Goal: Information Seeking & Learning: Find contact information

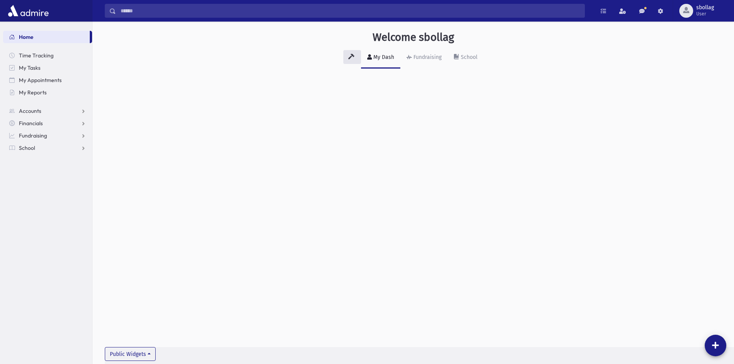
click at [345, 10] on input "Search" at bounding box center [350, 11] width 469 height 14
click at [202, 29] on label "All Accounts" at bounding box center [212, 32] width 30 height 9
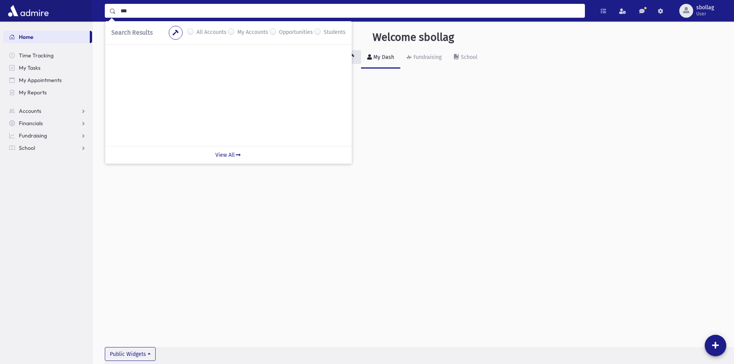
click at [192, 11] on input "***" at bounding box center [350, 11] width 469 height 14
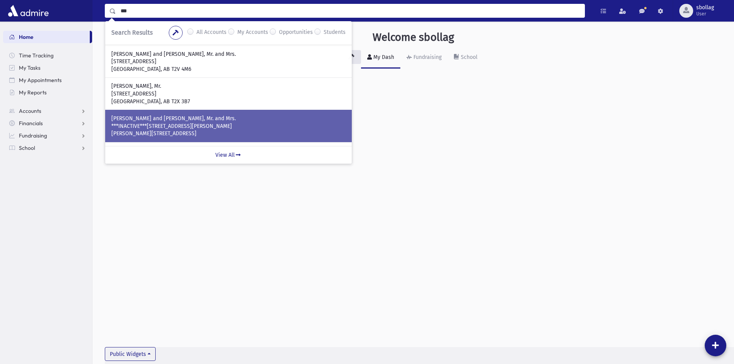
scroll to position [221, 0]
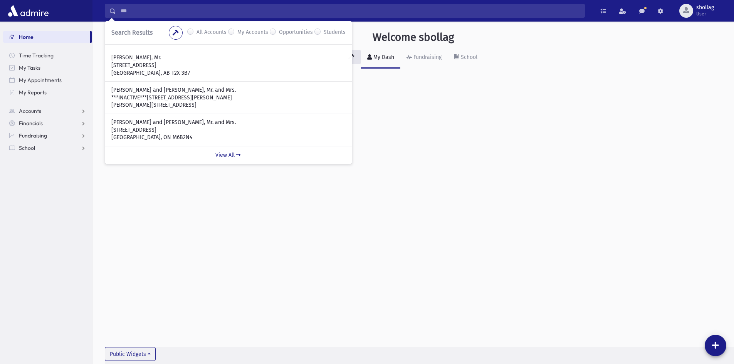
click at [498, 97] on div "Welcome sbollag My Dash Fundraising School Public Widgets" at bounding box center [413, 193] width 642 height 343
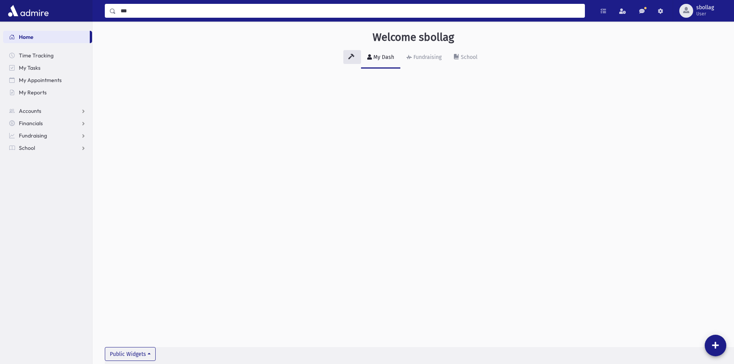
click at [292, 12] on input "***" at bounding box center [350, 11] width 469 height 14
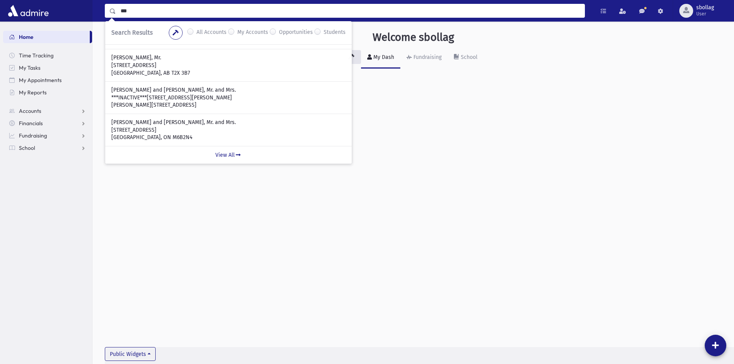
click at [292, 12] on input "***" at bounding box center [350, 11] width 469 height 14
type input "*******"
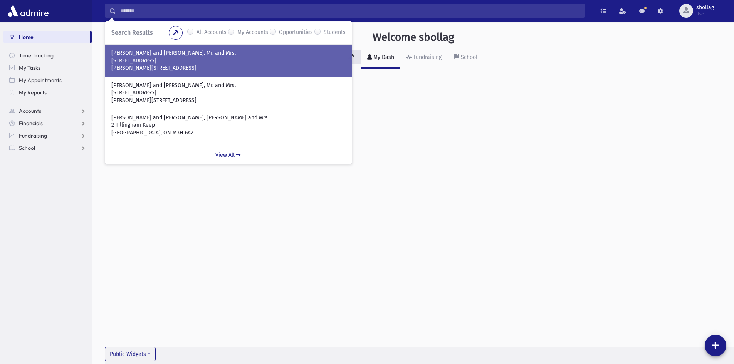
click at [166, 69] on p "Thornhill, ON L4J 2P6" at bounding box center [228, 68] width 234 height 8
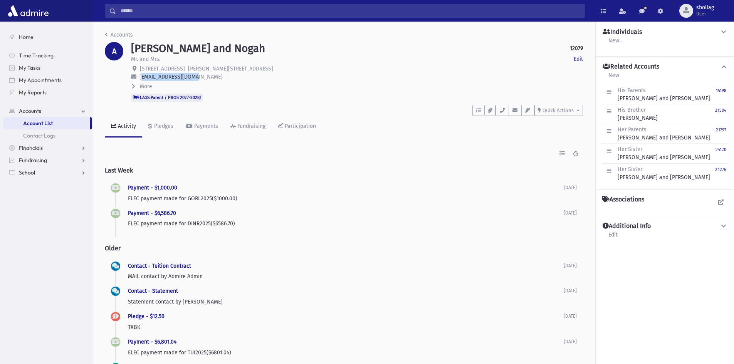
drag, startPoint x: 191, startPoint y: 77, endPoint x: 139, endPoint y: 77, distance: 51.6
click at [139, 77] on p "[EMAIL_ADDRESS][DOMAIN_NAME]" at bounding box center [357, 77] width 452 height 8
copy span "[EMAIL_ADDRESS][DOMAIN_NAME]"
click at [282, 7] on input "Search" at bounding box center [350, 11] width 469 height 14
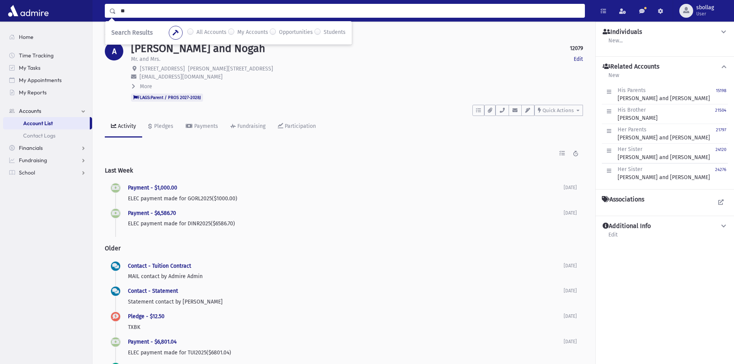
type input "*"
type input "*****"
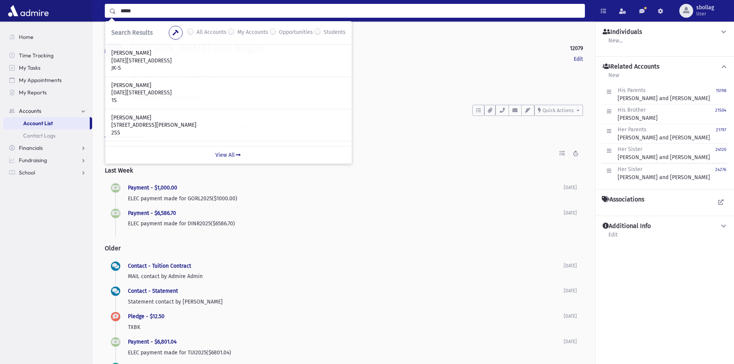
click at [197, 31] on label "All Accounts" at bounding box center [212, 32] width 30 height 9
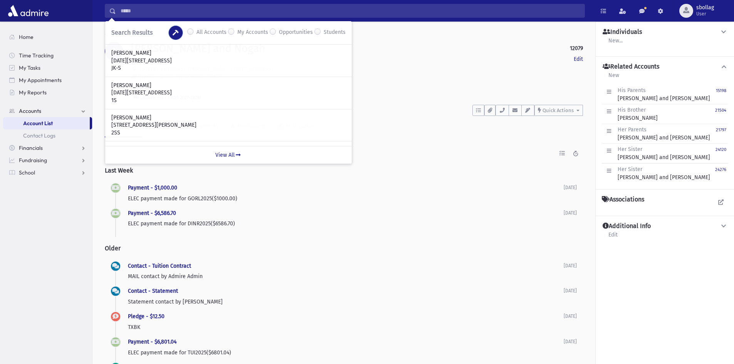
click at [177, 34] on icon "button" at bounding box center [176, 32] width 6 height 5
click at [167, 11] on input "*****" at bounding box center [350, 11] width 469 height 14
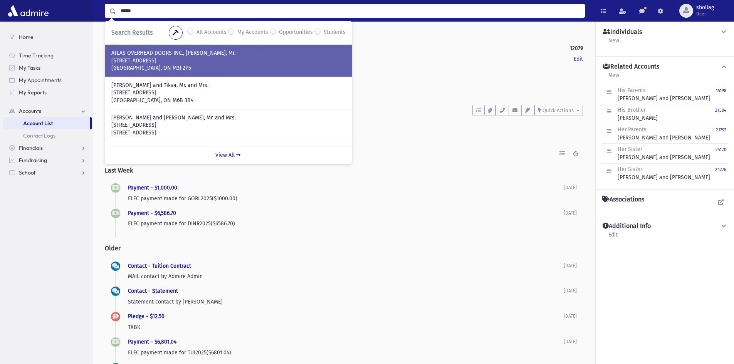
click at [224, 59] on p "75 Wildcat Road" at bounding box center [228, 61] width 234 height 8
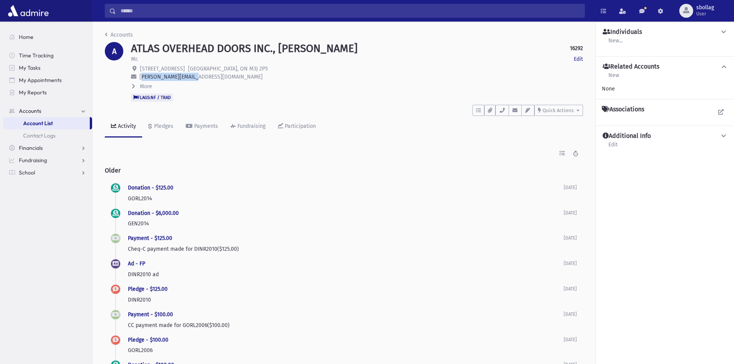
drag, startPoint x: 203, startPoint y: 77, endPoint x: 140, endPoint y: 78, distance: 62.8
click at [140, 78] on p "david@atlasdoors.ca" at bounding box center [357, 77] width 452 height 8
copy span "david@atlasdoors.ca"
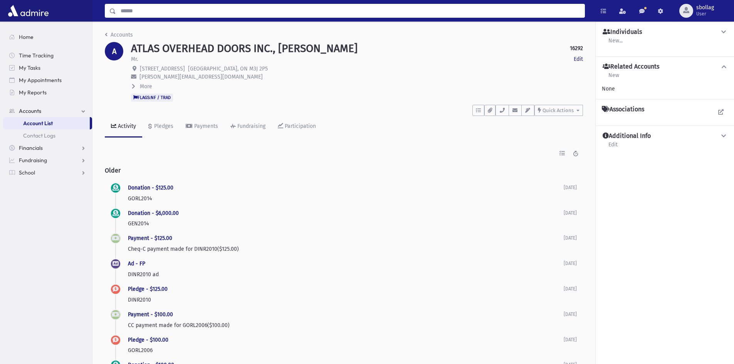
click at [295, 16] on input "Search" at bounding box center [350, 11] width 469 height 14
type input "******"
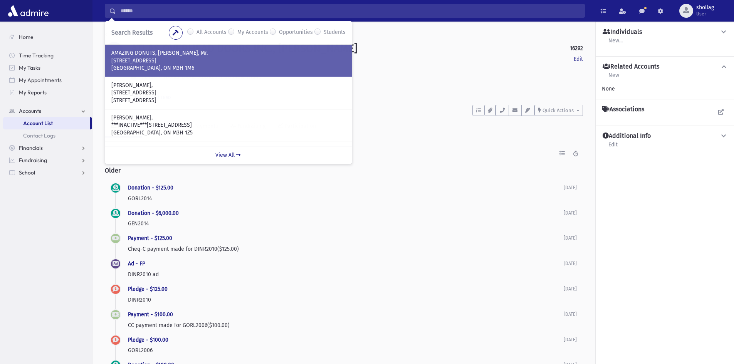
click at [244, 54] on p "AMAZING DONUTS, Zlotnick, Benzion, Mr." at bounding box center [228, 53] width 234 height 8
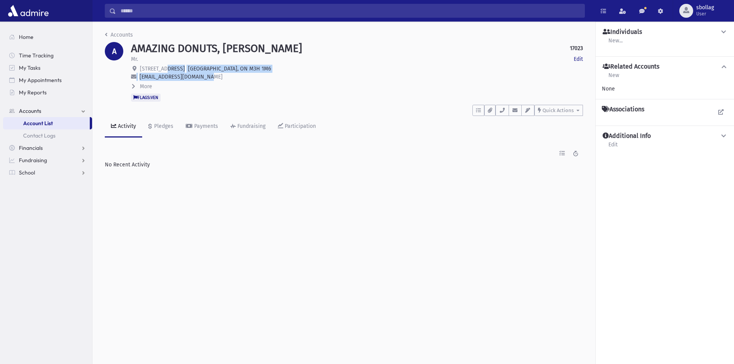
drag, startPoint x: 217, startPoint y: 75, endPoint x: 164, endPoint y: 72, distance: 52.5
click at [164, 72] on div "AMAZING DONUTS, Zlotnick, Benzion 17023 Edit Mr. Edit 3772 Bathurst Street Toro…" at bounding box center [357, 72] width 460 height 60
click at [150, 73] on p "orders@amazingdonuts.com" at bounding box center [357, 77] width 452 height 8
drag, startPoint x: 141, startPoint y: 77, endPoint x: 158, endPoint y: 76, distance: 16.6
click at [158, 76] on span "orders@amazingdonuts.com" at bounding box center [181, 77] width 83 height 7
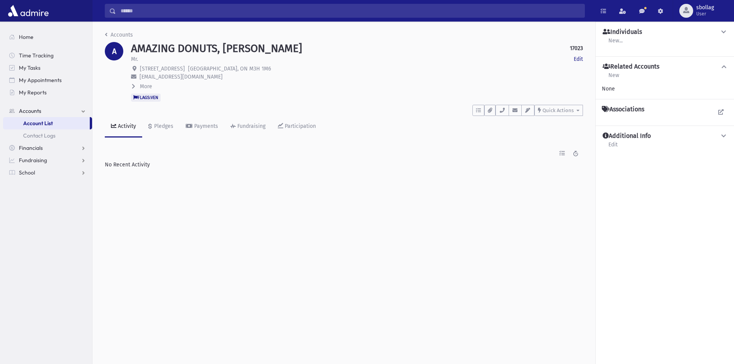
click at [139, 76] on p "orders@amazingdonuts.com" at bounding box center [357, 77] width 452 height 8
drag, startPoint x: 140, startPoint y: 77, endPoint x: 209, endPoint y: 81, distance: 68.7
click at [209, 81] on div "AMAZING DONUTS, Zlotnick, Benzion 17023 Edit Mr. Edit 3772 Bathurst Street Toro…" at bounding box center [357, 72] width 460 height 60
copy div "orders@amazingdonuts.com More His Occupation : Her Occupation : Maiden Name :"
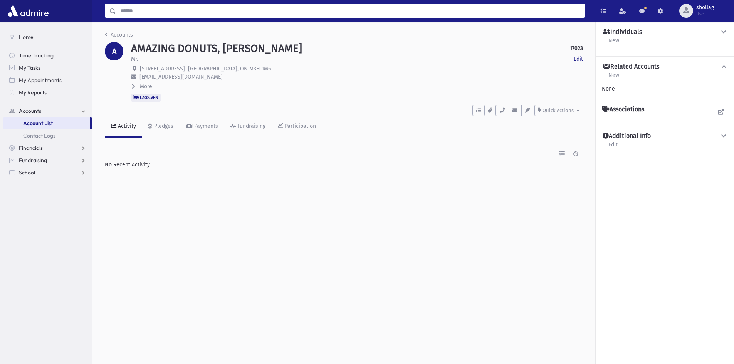
click at [129, 10] on input "Search" at bounding box center [350, 11] width 469 height 14
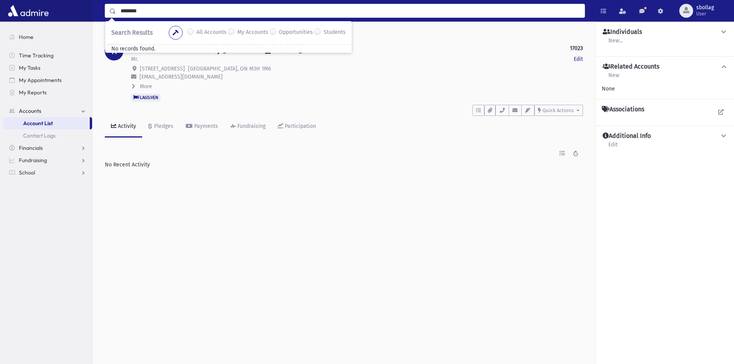
type input "********"
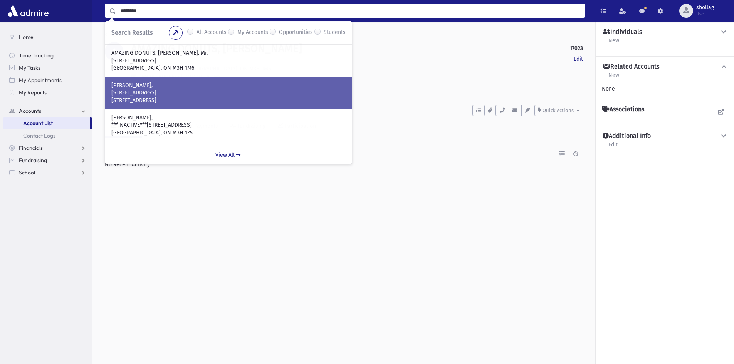
click at [190, 86] on p "ZLOTNICK," at bounding box center [228, 86] width 234 height 8
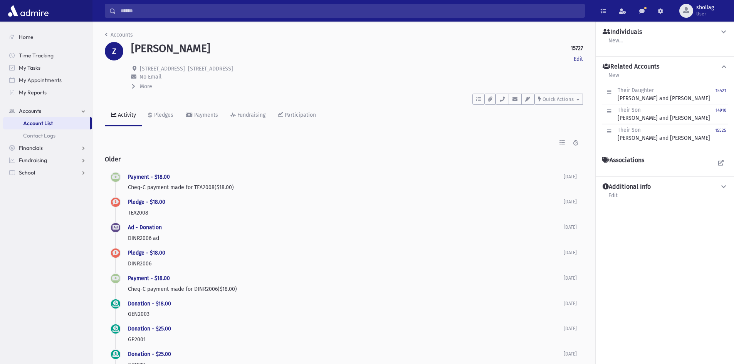
click at [123, 9] on input "Search" at bounding box center [350, 11] width 469 height 14
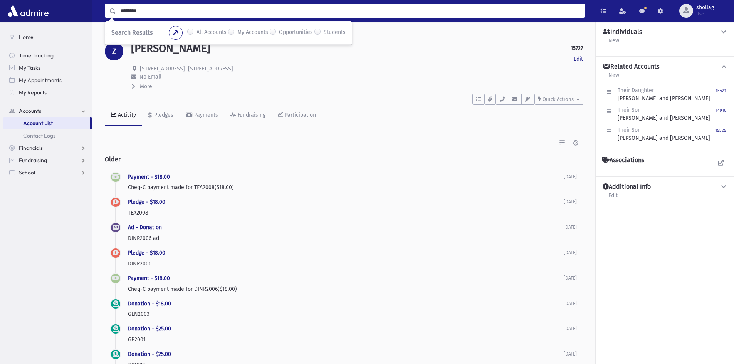
type input "********"
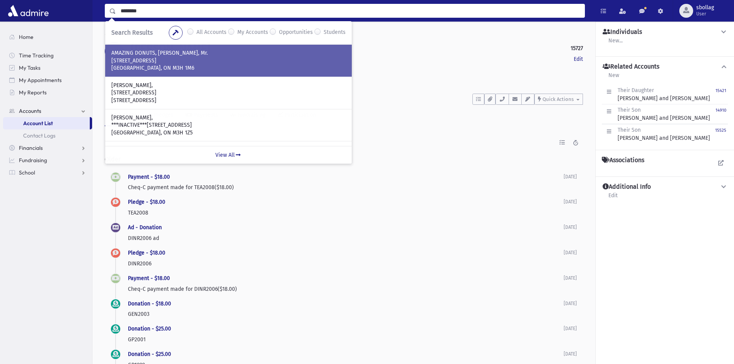
click at [206, 63] on p "[STREET_ADDRESS]" at bounding box center [228, 61] width 234 height 8
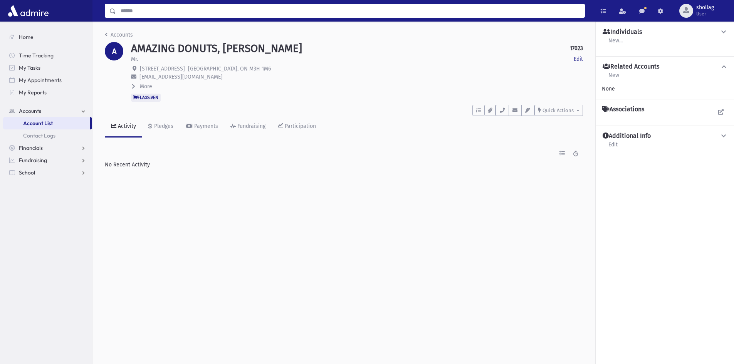
click at [378, 8] on input "Search" at bounding box center [350, 11] width 469 height 14
type input "*"
type input "*******"
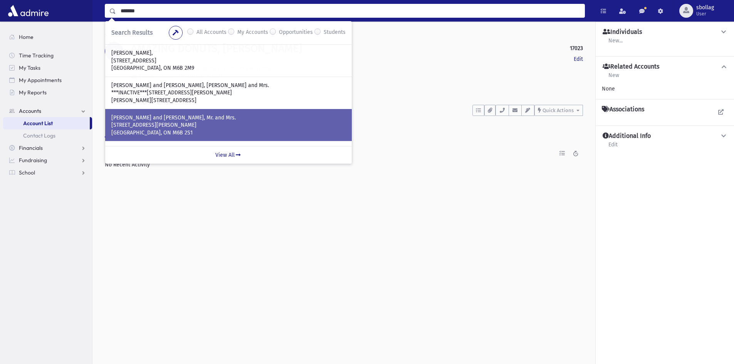
click at [311, 116] on p "HEITNER, Bentzion and Miriam, Mr. and Mrs." at bounding box center [228, 118] width 234 height 8
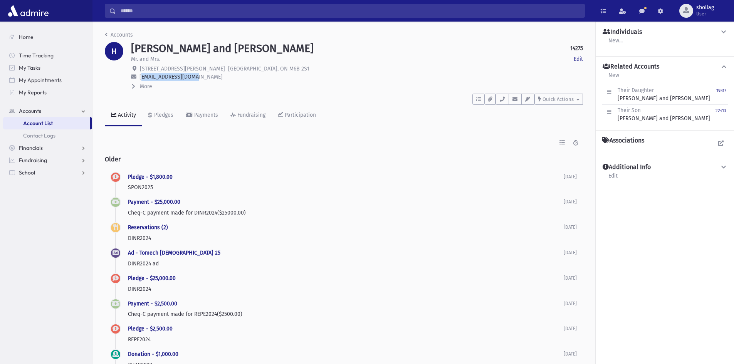
drag, startPoint x: 209, startPoint y: 79, endPoint x: 140, endPoint y: 75, distance: 69.1
click at [140, 75] on p "bh@heitnergroup.com" at bounding box center [357, 77] width 452 height 8
copy span "bh@heitnergroup.com"
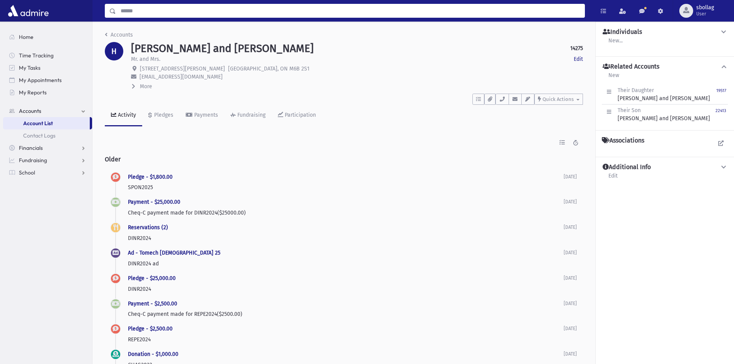
click at [206, 13] on input "Search" at bounding box center [350, 11] width 469 height 14
type input "*"
type input "****"
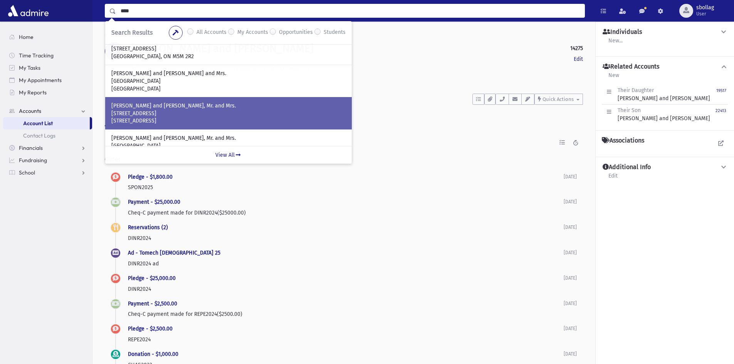
scroll to position [77, 0]
click at [229, 114] on p "84 Hillmount Avenue" at bounding box center [228, 113] width 234 height 8
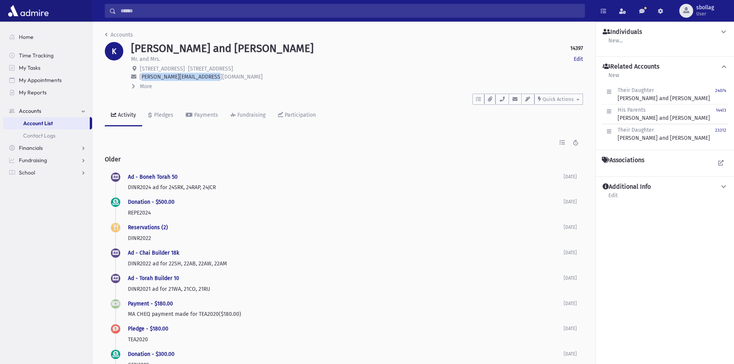
drag, startPoint x: 224, startPoint y: 79, endPoint x: 140, endPoint y: 77, distance: 84.0
click at [140, 77] on p "[PERSON_NAME][EMAIL_ADDRESS][DOMAIN_NAME]" at bounding box center [357, 77] width 452 height 8
copy span "[PERSON_NAME][EMAIL_ADDRESS][DOMAIN_NAME]"
click at [274, 19] on div "Search Results All Accounts My Accounts" at bounding box center [413, 11] width 642 height 22
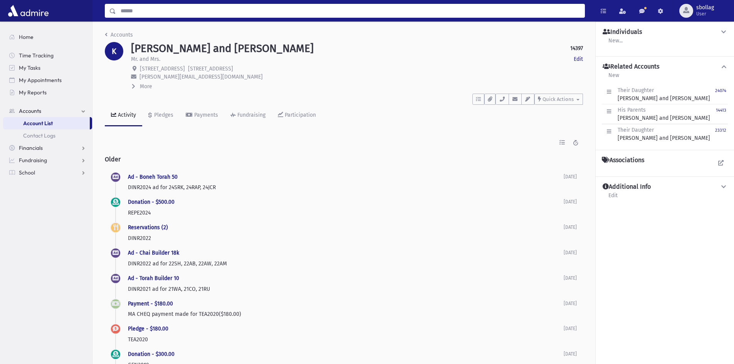
click at [270, 12] on input "Search" at bounding box center [350, 11] width 469 height 14
type input "*"
type input "**********"
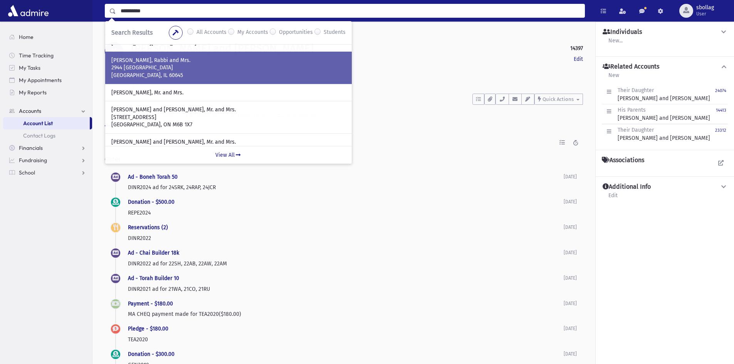
scroll to position [39, 0]
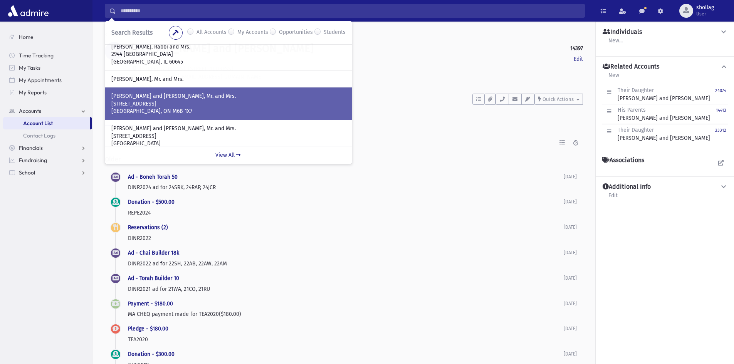
click at [266, 104] on p "111 Hillmount Avenue" at bounding box center [228, 104] width 234 height 8
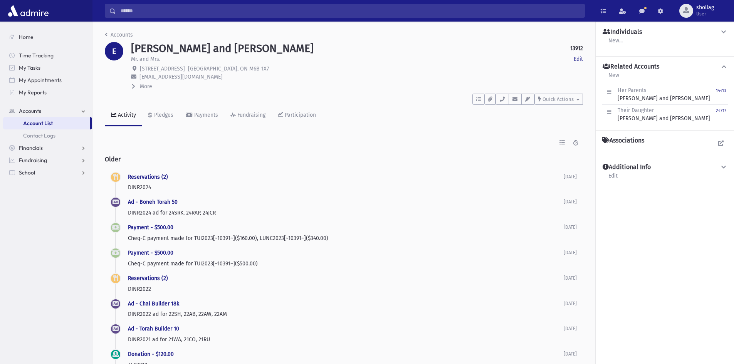
drag, startPoint x: 232, startPoint y: 78, endPoint x: 138, endPoint y: 79, distance: 93.3
click at [138, 79] on p "jacke@fieldgatedevelopments.com" at bounding box center [357, 77] width 452 height 8
copy span "jacke@fieldgatedevelopments.com"
click at [375, 15] on input "Search" at bounding box center [350, 11] width 469 height 14
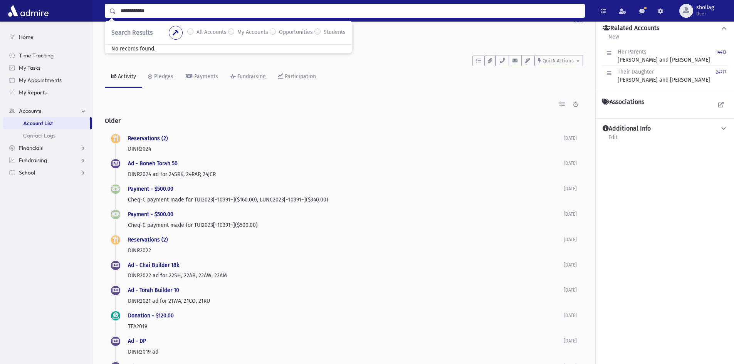
click at [186, 16] on input "**********" at bounding box center [350, 11] width 469 height 14
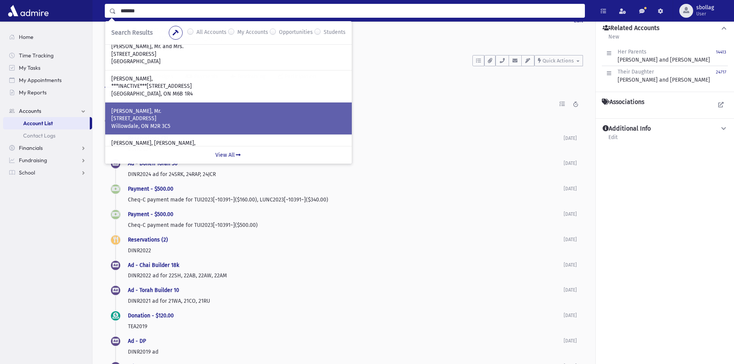
scroll to position [214, 0]
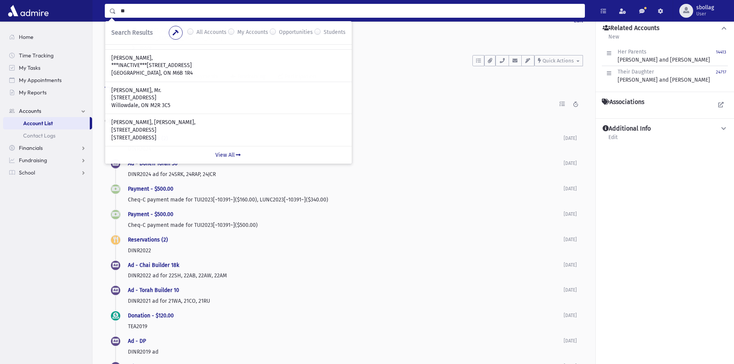
type input "*"
type input "**********"
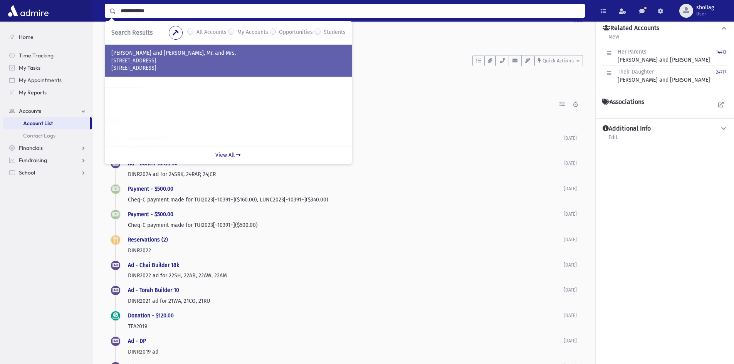
click at [267, 62] on p "115 Viewmount Avenue" at bounding box center [228, 61] width 234 height 8
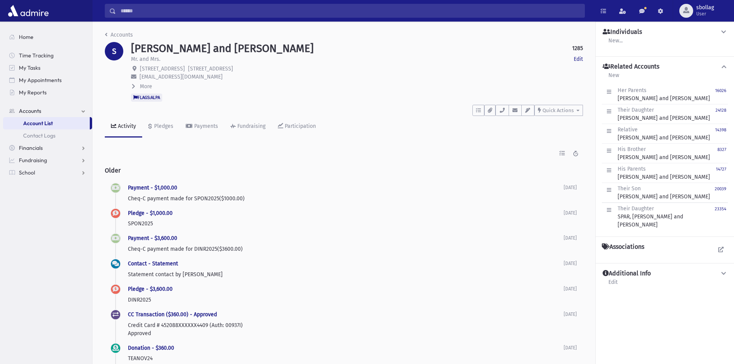
drag, startPoint x: 235, startPoint y: 77, endPoint x: 138, endPoint y: 78, distance: 97.5
click at [138, 78] on p "[EMAIL_ADDRESS][DOMAIN_NAME]" at bounding box center [357, 77] width 452 height 8
copy span "[EMAIL_ADDRESS][DOMAIN_NAME]"
click at [198, 12] on input "Search" at bounding box center [350, 11] width 469 height 14
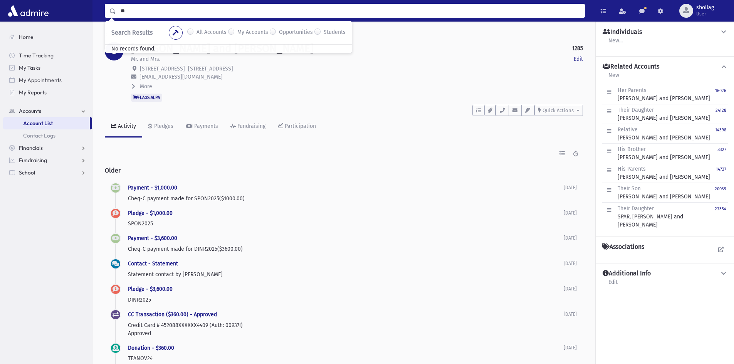
type input "*"
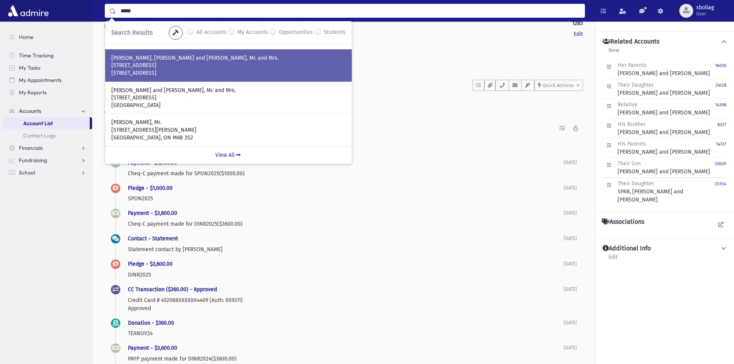
scroll to position [39, 0]
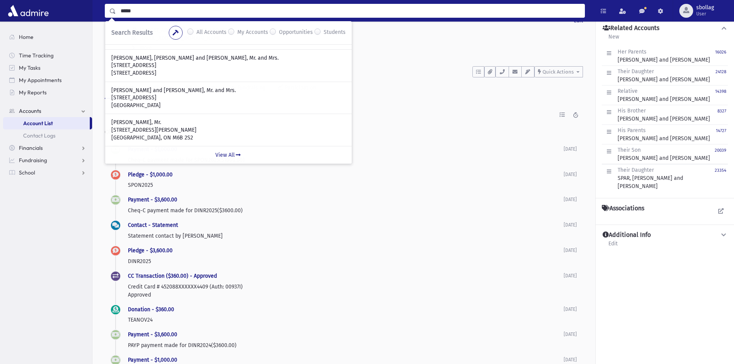
click at [255, 17] on input "*****" at bounding box center [350, 11] width 469 height 14
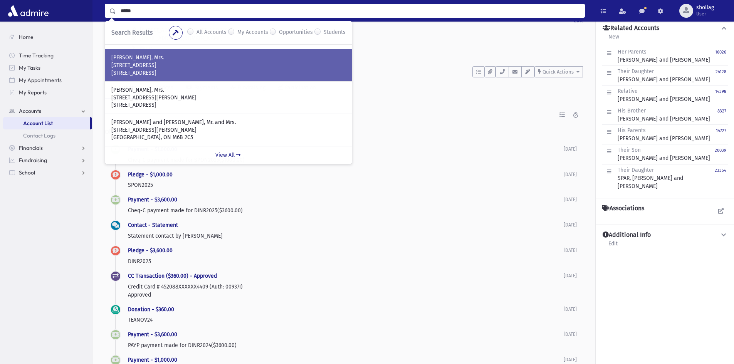
scroll to position [77, 0]
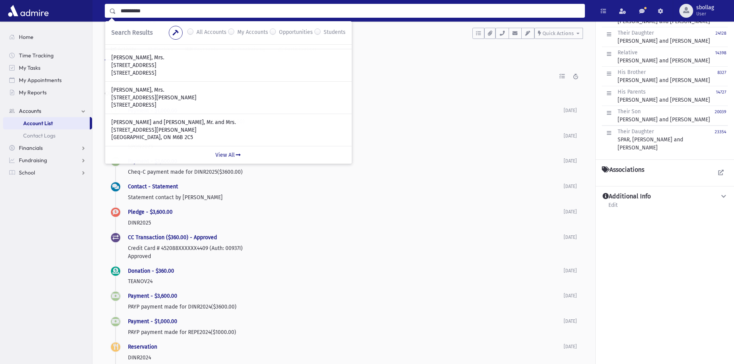
type input "**********"
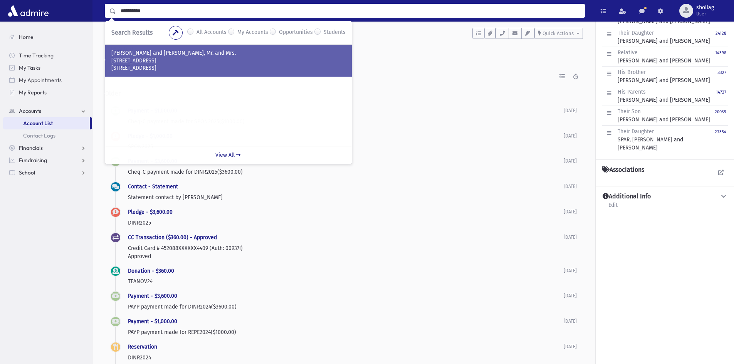
click at [192, 56] on p "RUBIN, Josh and Dina, Mr. and Mrs." at bounding box center [228, 53] width 234 height 8
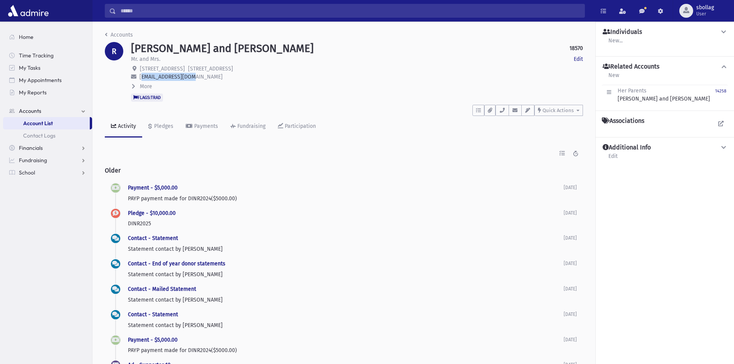
drag, startPoint x: 205, startPoint y: 78, endPoint x: 139, endPoint y: 77, distance: 65.9
click at [139, 77] on p "[EMAIL_ADDRESS][DOMAIN_NAME]" at bounding box center [357, 77] width 452 height 8
copy span "[EMAIL_ADDRESS][DOMAIN_NAME]"
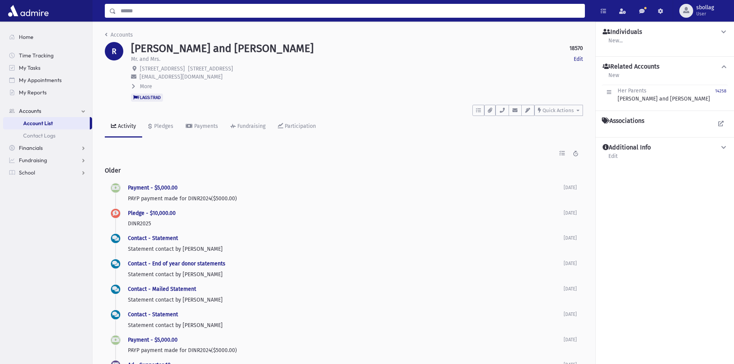
click at [254, 10] on input "Search" at bounding box center [350, 11] width 469 height 14
type input "*******"
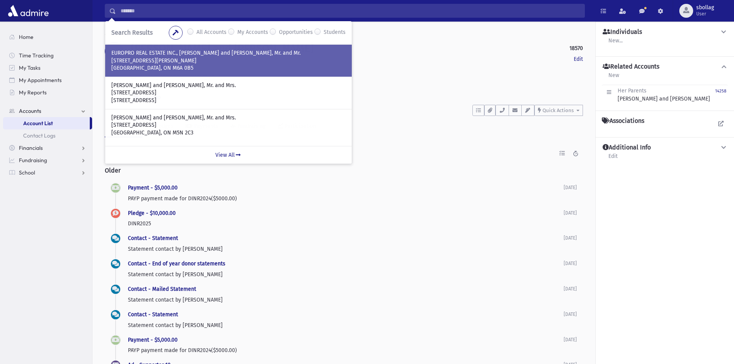
click at [271, 64] on p "[STREET_ADDRESS][PERSON_NAME]" at bounding box center [228, 61] width 234 height 8
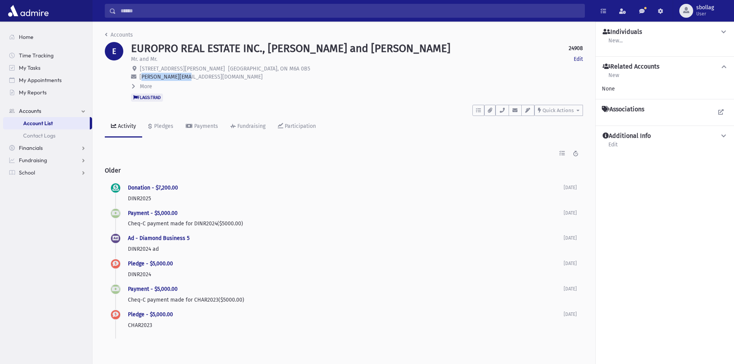
drag, startPoint x: 195, startPoint y: 74, endPoint x: 141, endPoint y: 75, distance: 53.6
click at [141, 75] on p "[PERSON_NAME][EMAIL_ADDRESS][DOMAIN_NAME]" at bounding box center [357, 77] width 452 height 8
copy span "[PERSON_NAME][EMAIL_ADDRESS][DOMAIN_NAME]"
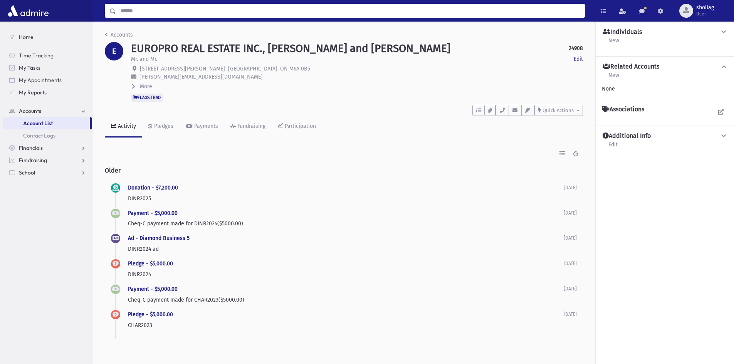
click at [211, 10] on input "Search" at bounding box center [350, 11] width 469 height 14
type input "**********"
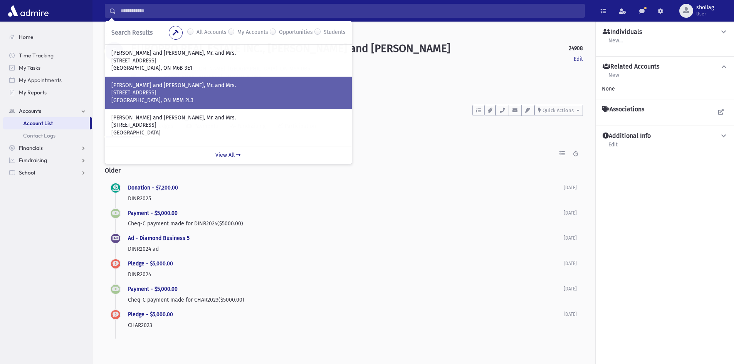
click at [235, 94] on p "[STREET_ADDRESS]" at bounding box center [228, 93] width 234 height 8
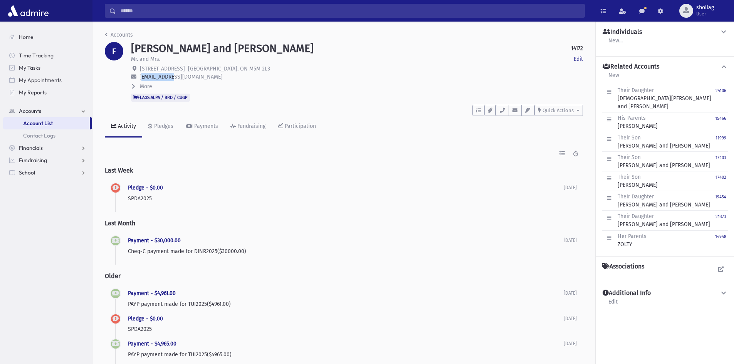
drag, startPoint x: 176, startPoint y: 75, endPoint x: 140, endPoint y: 76, distance: 35.9
click at [140, 76] on p "[EMAIL_ADDRESS][DOMAIN_NAME]" at bounding box center [357, 77] width 452 height 8
copy span "[EMAIL_ADDRESS][DOMAIN_NAME]"
